Goal: Task Accomplishment & Management: Use online tool/utility

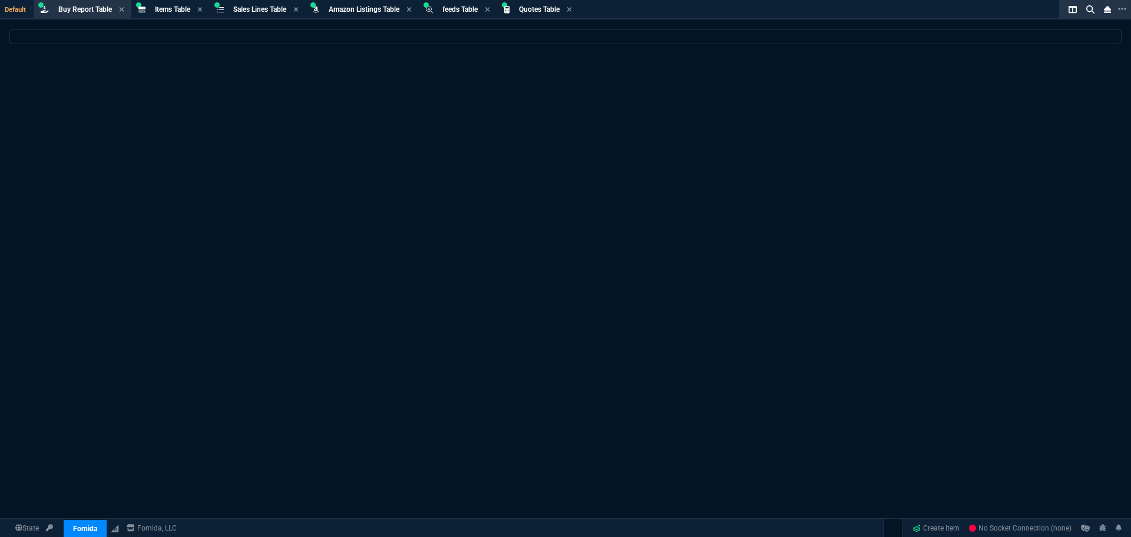
select select "8: NEPT"
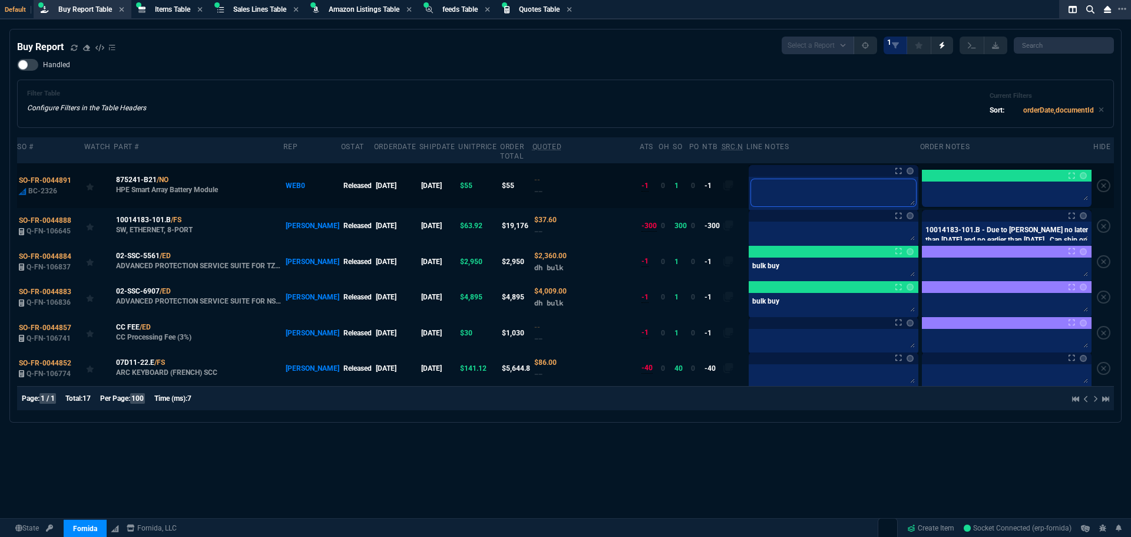
click at [799, 180] on textarea at bounding box center [833, 192] width 165 height 27
type textarea "C"
type textarea "Ca"
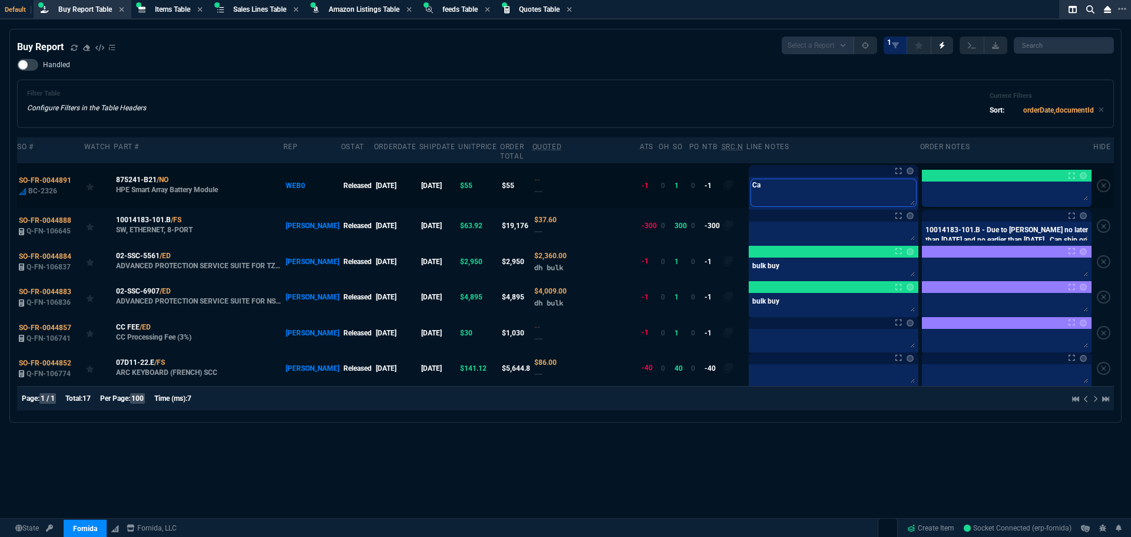
type textarea "Car"
type textarea "Carl"
type textarea "Carlo"
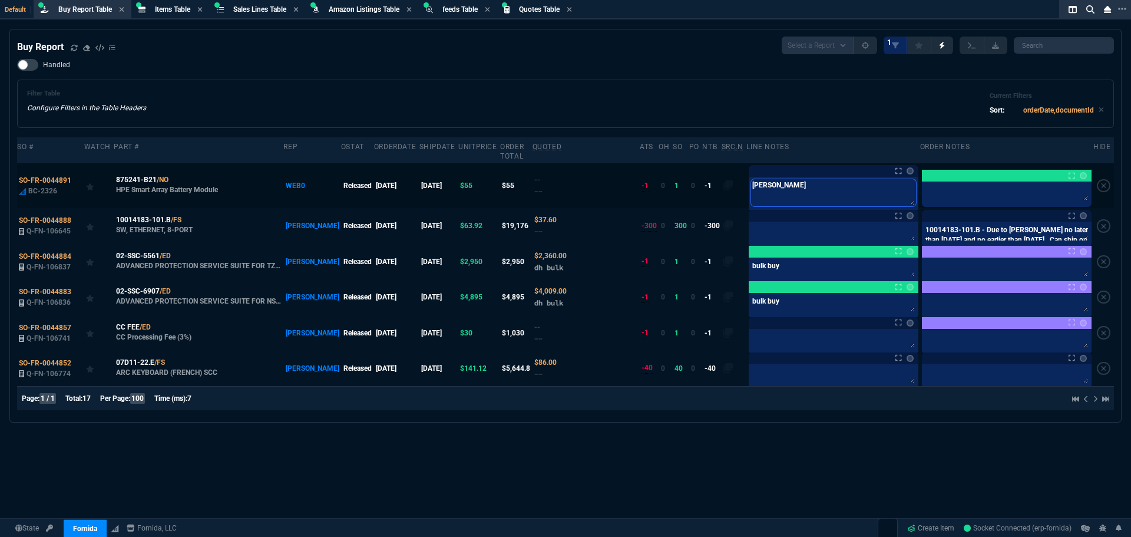
type textarea "Carlo"
type textarea "Carlos"
type textarea "Carlos-"
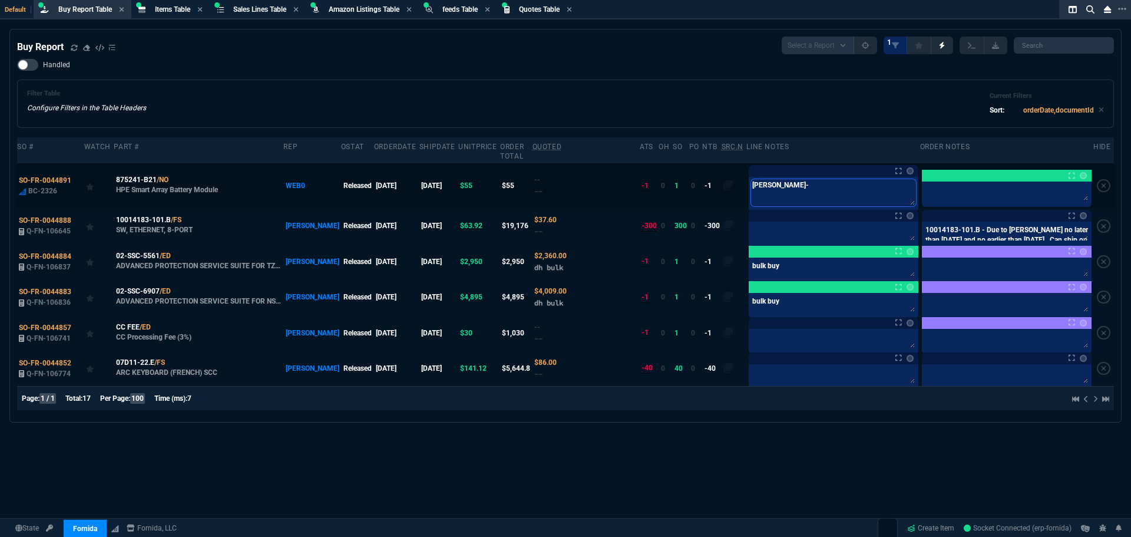
type textarea "Carlos-"
type textarea "Carlos- A"
type textarea "Carlos- Ad"
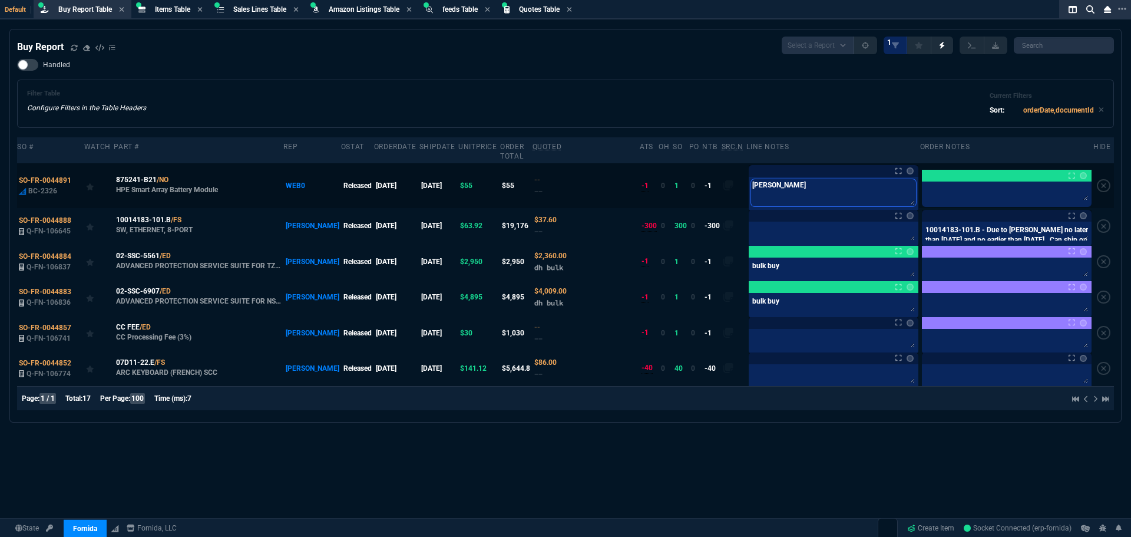
type textarea "Carlos- Ad"
type textarea "Carlos- Adj"
type textarea "Carlos- Adju"
type textarea "Carlos- Adjus"
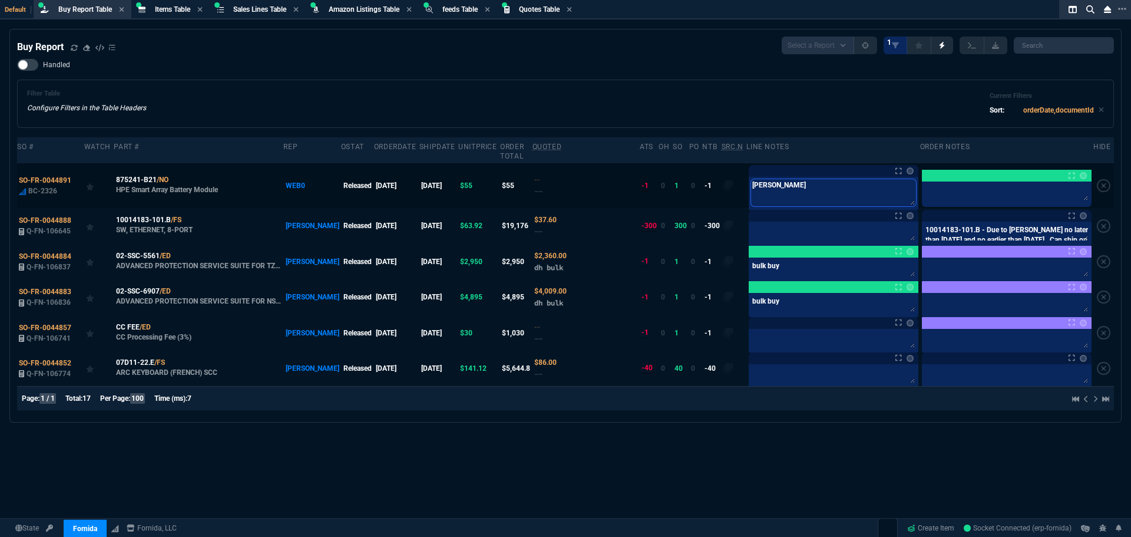
type textarea "Carlos- Adjust"
type textarea "Carlos- Adjust P"
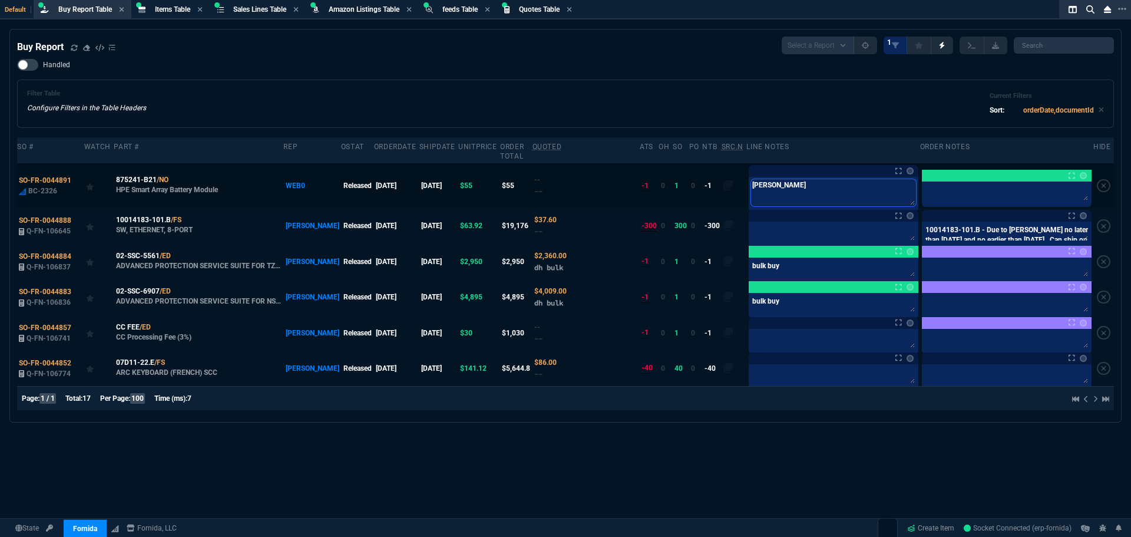
type textarea "Carlos- Adjust P"
type textarea "Carlos- Adjust P0"
type textarea "Carlos- Adjust P01"
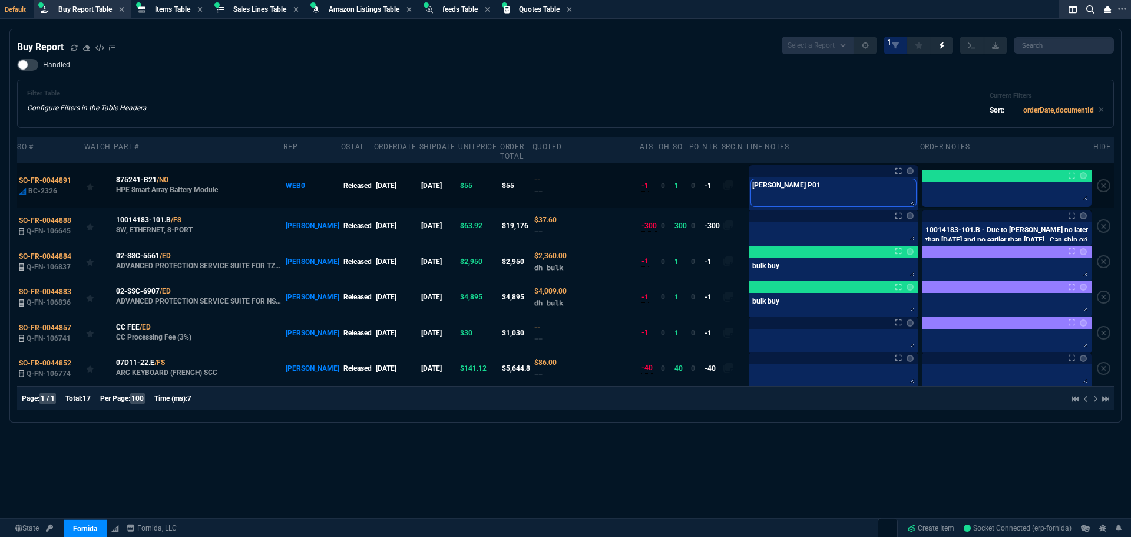
type textarea "Carlos- Adjust P013"
type textarea "Carlos- Adjust P0136"
type textarea "Carlos- Adjust P01366"
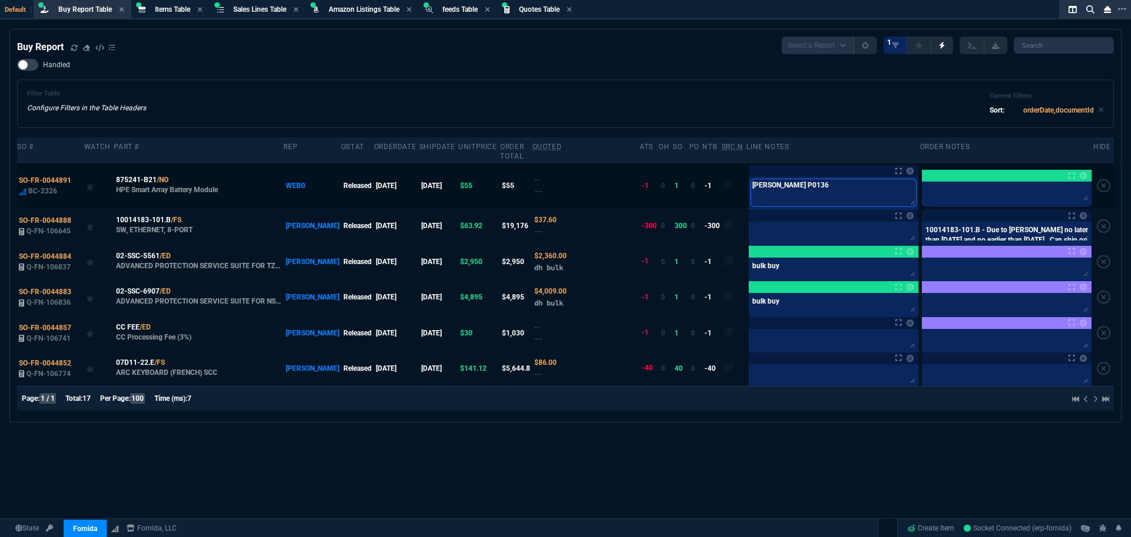
type textarea "Carlos- Adjust P01366"
type textarea "Carlos- Adjust P01366-"
type textarea "Carlos- Adjust P01366-b"
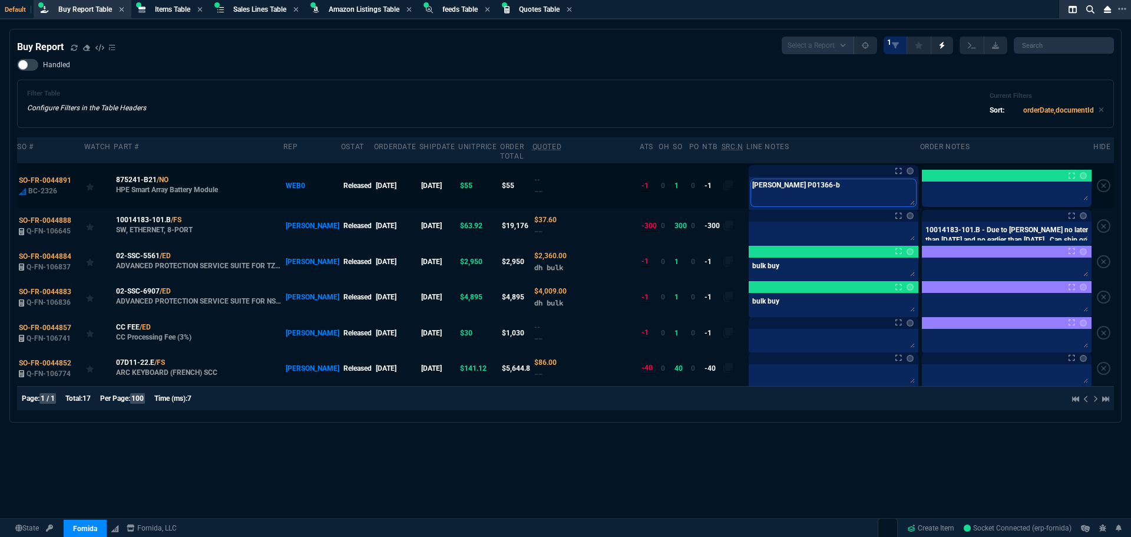
type textarea "Carlos- Adjust P01366-b2"
type textarea "Carlos- Adjust P01366-b21"
type textarea "Carlos- Adjust P01366-b21 i"
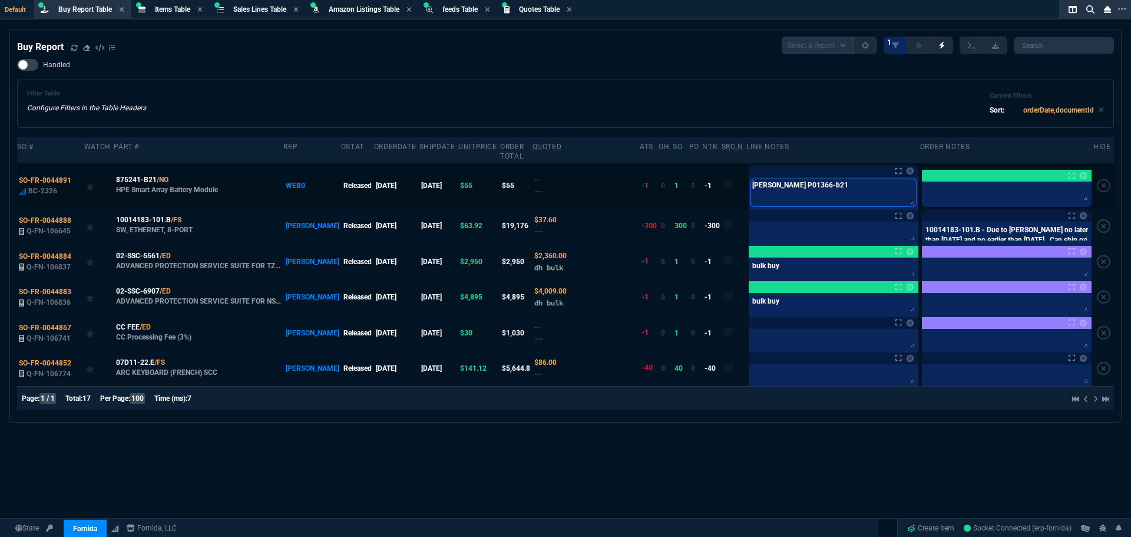
type textarea "Carlos- Adjust P01366-b21 i"
type textarea "Carlos- Adjust P01366-b21 in"
type textarea "Carlos- Adjust P01366-b21 int"
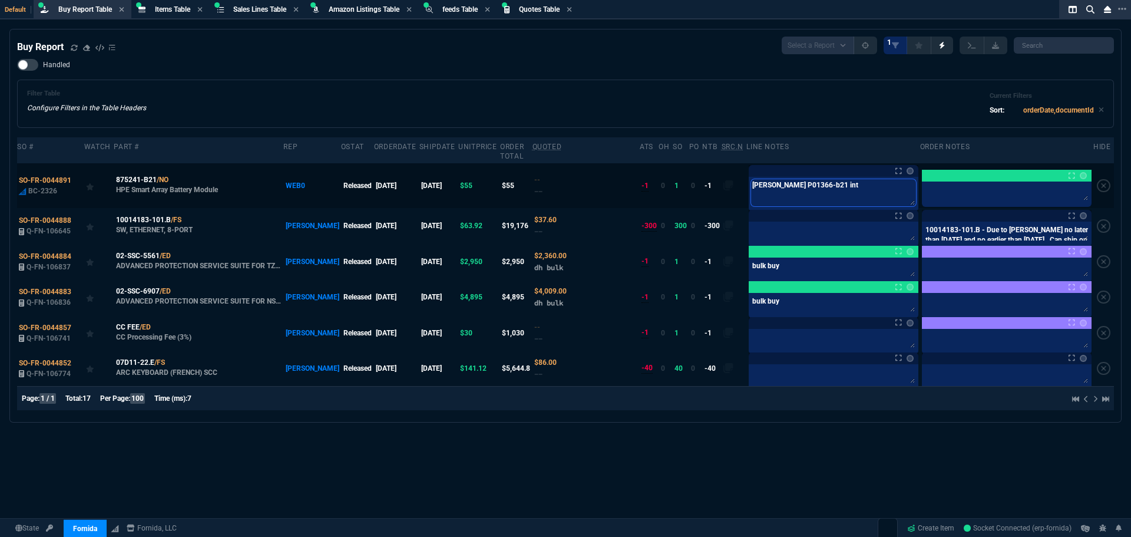
type textarea "Carlos- Adjust P01366-b21 into"
type textarea "Carlos- Adjust P01366-b21 into t"
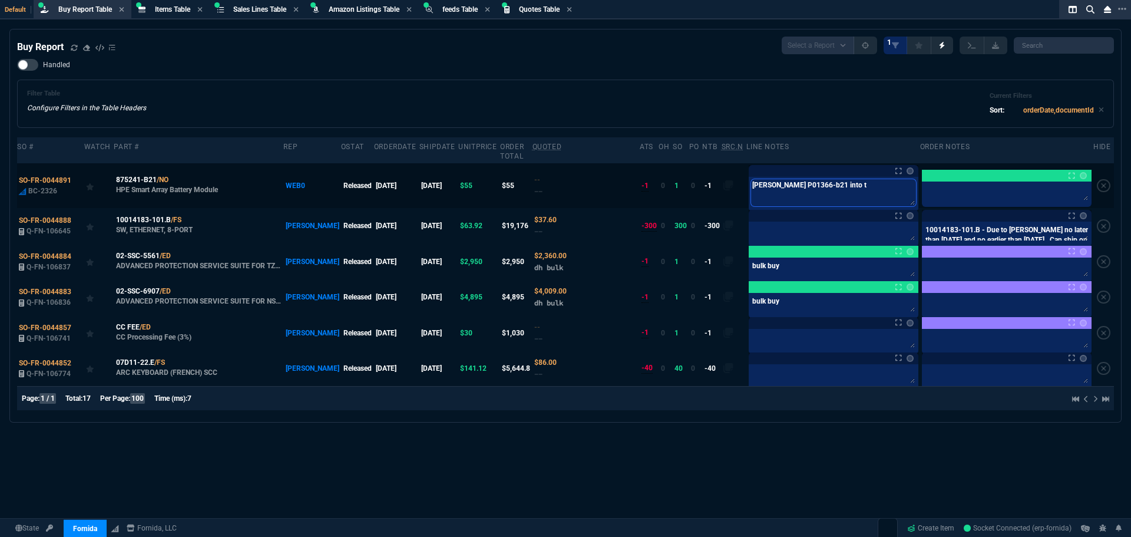
type textarea "Carlos- Adjust P01366-b21 into th"
type textarea "Carlos- Adjust P01366-b21 into thi"
type textarea "Carlos- Adjust P01366-b21 into this"
type textarea "Carlos- Adjust P01366-b21 into this-"
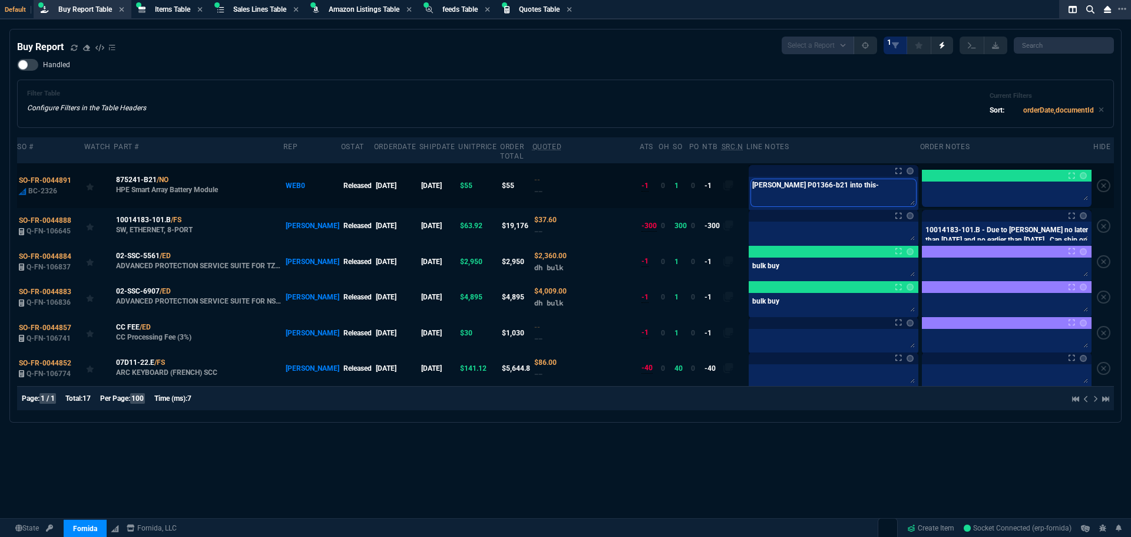
type textarea "Carlos- Adjust P01366-b21 into this-"
type textarea "Carlos- Adjust P01366-b21 into this- s"
type textarea "Carlos- Adjust P01366-b21 into this- sa"
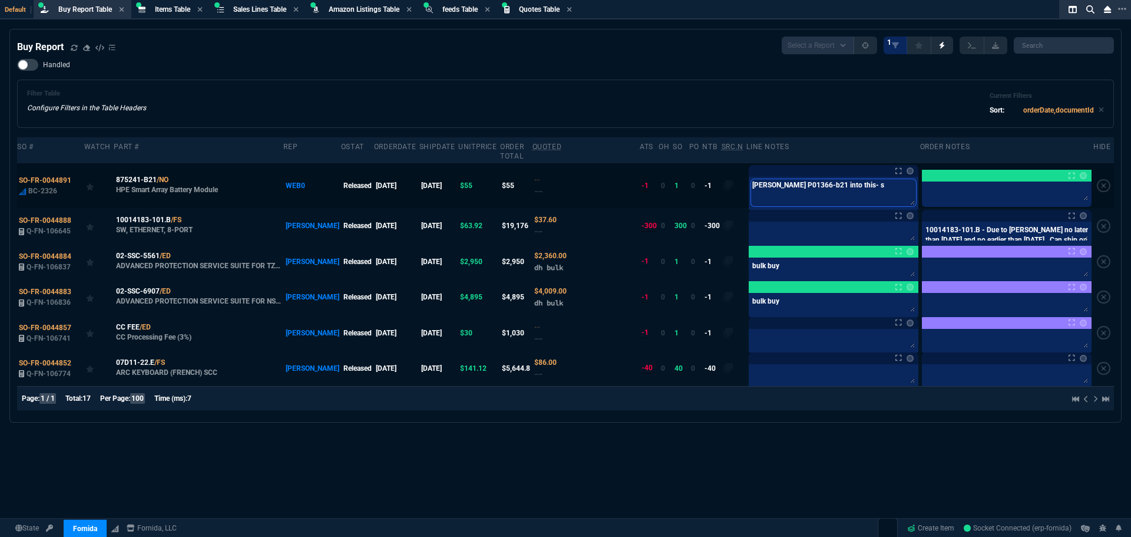
type textarea "Carlos- Adjust P01366-b21 into this- sa"
type textarea "Carlos- Adjust P01366-b21 into this- sam"
type textarea "Carlos- Adjust P01366-b21 into this- same"
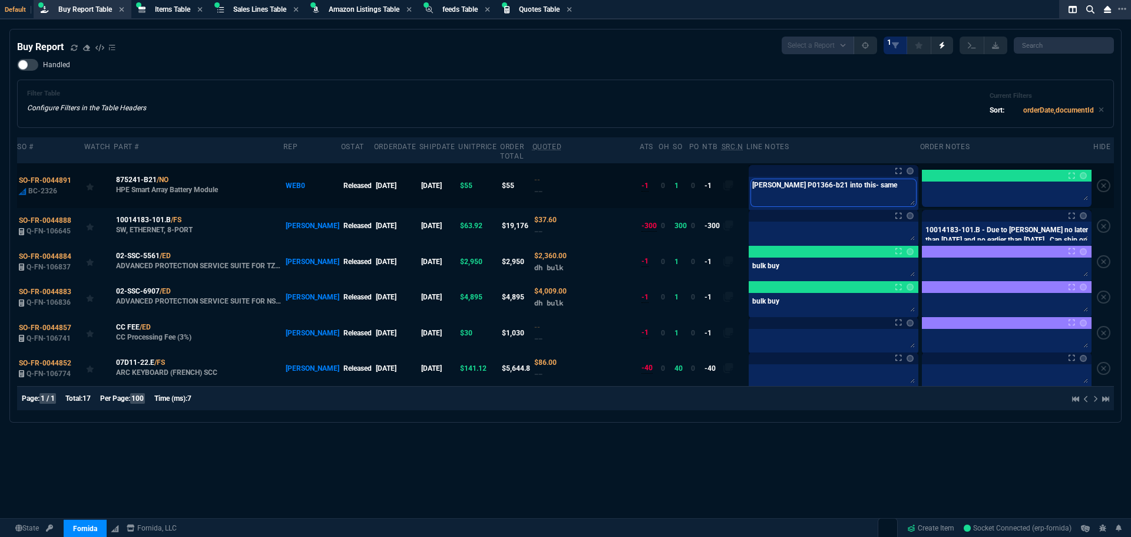
type textarea "Carlos- Adjust P01366-b21 into this- same p"
type textarea "Carlos- Adjust P01366-b21 into this- same pa"
type textarea "Carlos- Adjust P01366-b21 into this- same par"
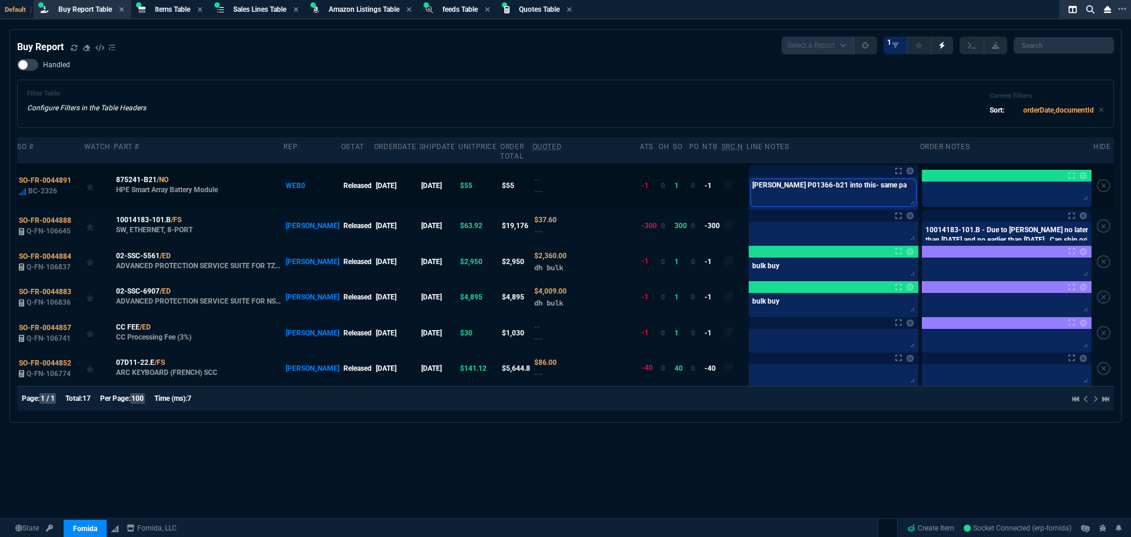
type textarea "Carlos- Adjust P01366-b21 into this- same par"
type textarea "Carlos- Adjust P01366-b21 into this- same part"
click at [699, 102] on div "Filter Table Configure Filters in the Table Headers Current Filters Sort: order…" at bounding box center [565, 104] width 1077 height 28
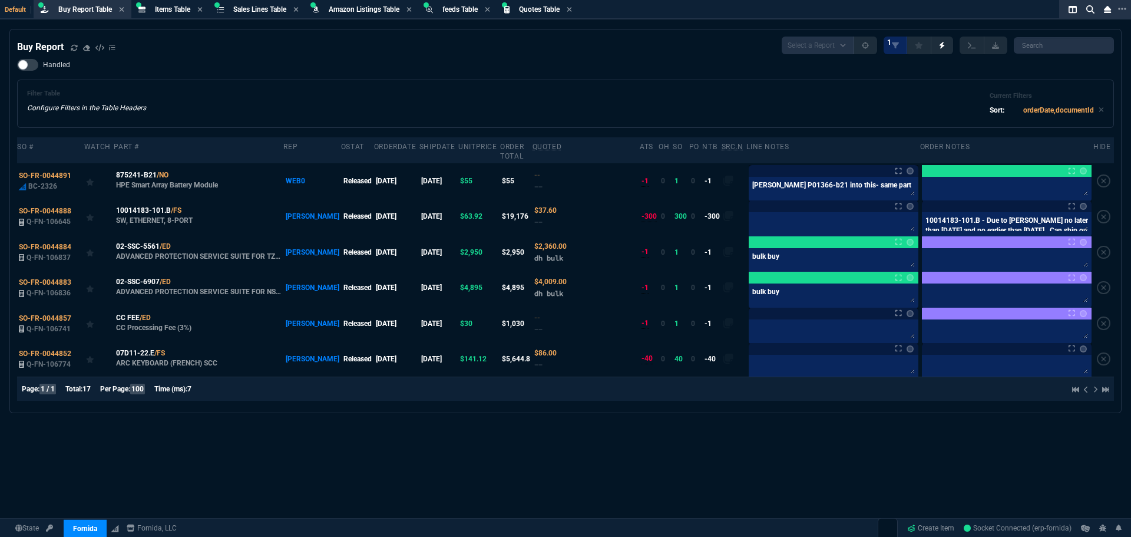
click at [463, 91] on div "Filter Table Configure Filters in the Table Headers Current Filters Sort: order…" at bounding box center [565, 104] width 1077 height 28
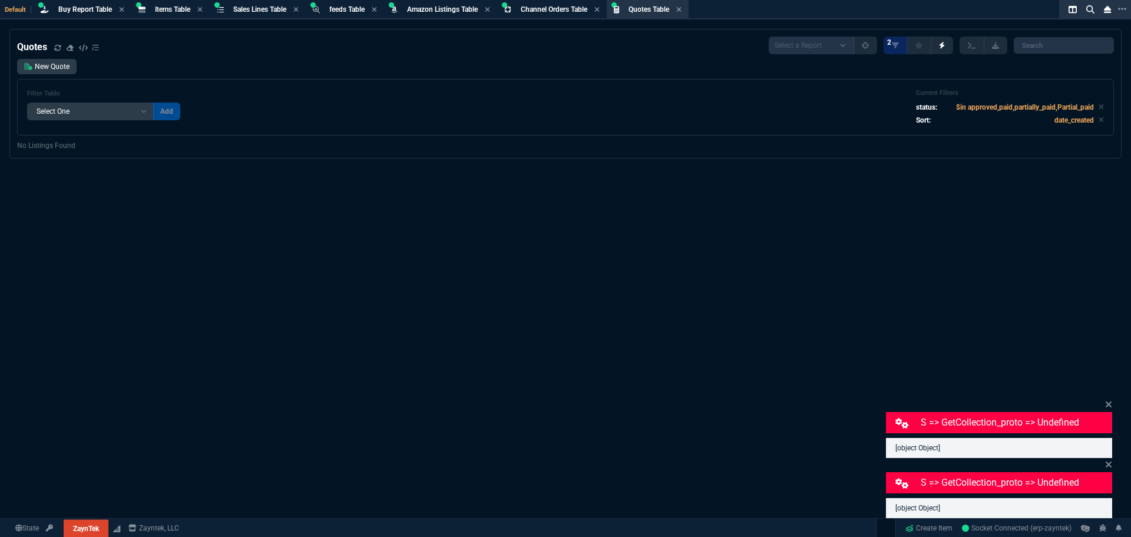
select select "8: NEPT"
select select
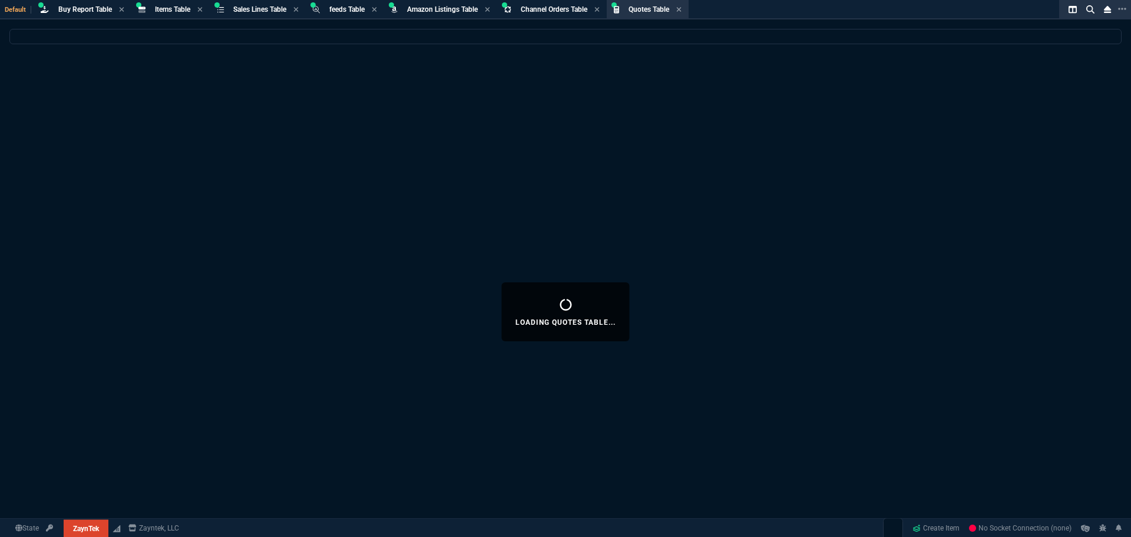
select select "8: NEPT"
select select
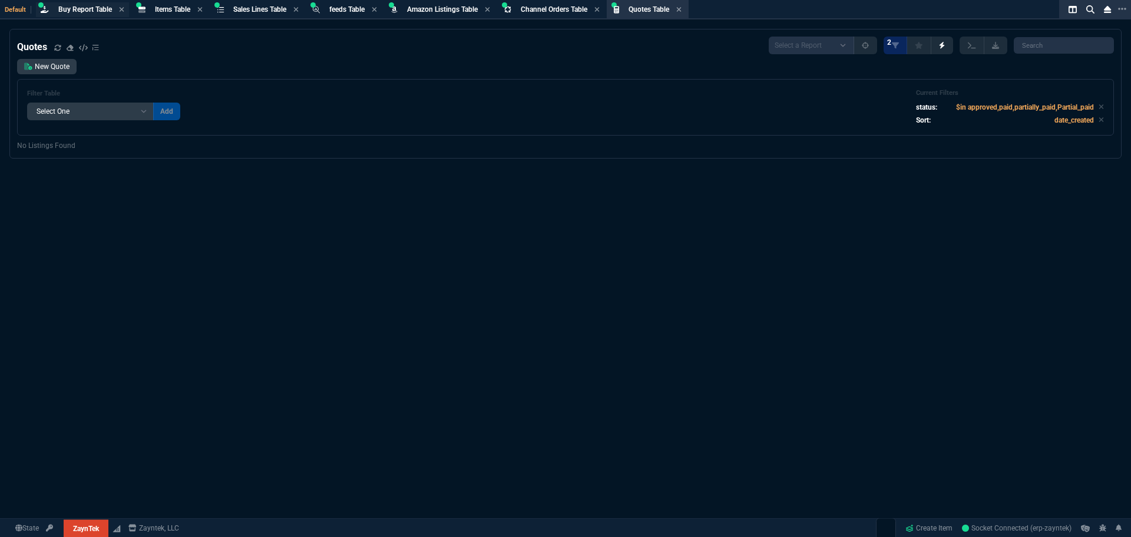
click at [79, 12] on span "Buy Report Table" at bounding box center [85, 9] width 54 height 8
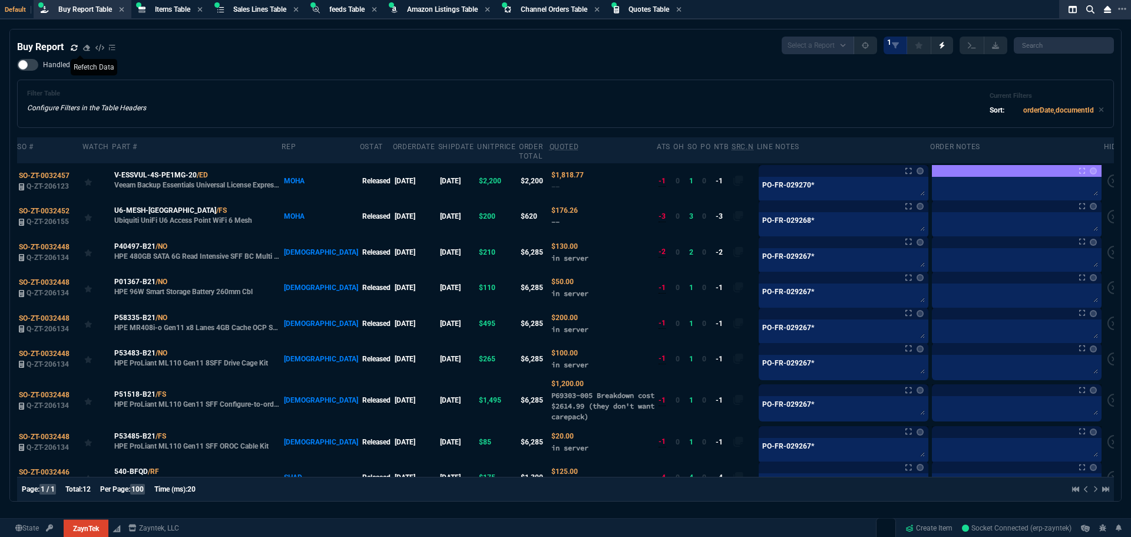
click at [74, 50] on icon at bounding box center [74, 47] width 6 height 6
click at [322, 68] on div "Handled Filter Table Configure Filters in the Table Headers Current Filters Sor…" at bounding box center [565, 93] width 1097 height 69
click at [72, 48] on icon at bounding box center [74, 47] width 7 height 7
click at [404, 80] on div "Filter Table Configure Filters in the Table Headers Current Filters Sort: order…" at bounding box center [565, 104] width 1097 height 48
click at [401, 79] on div "Handled Filter Table Configure Filters in the Table Headers Current Filters Sor…" at bounding box center [565, 93] width 1097 height 69
